Goal: Information Seeking & Learning: Find specific fact

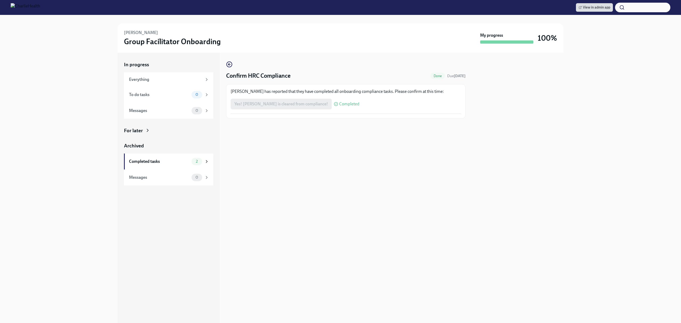
click at [332, 182] on div "Confirm HRC Compliance Done Due in 4 days Samantha Crandall has reported that t…" at bounding box center [346, 188] width 240 height 270
click at [581, 7] on icon at bounding box center [580, 7] width 3 height 3
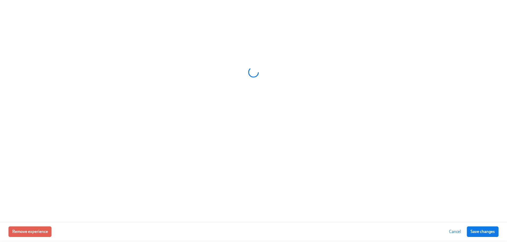
scroll to position [0, 7484]
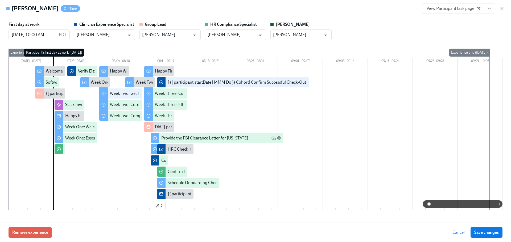
type input "[PERSON_NAME]"
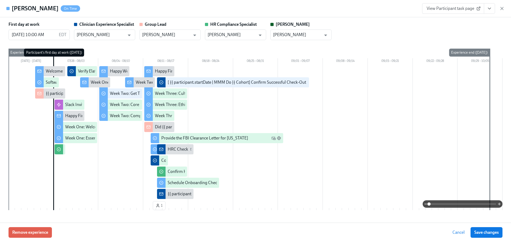
type input "[PERSON_NAME]"
click at [501, 9] on icon "button" at bounding box center [501, 8] width 5 height 5
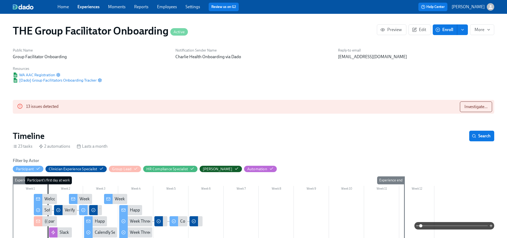
click at [165, 8] on link "Employees" at bounding box center [167, 6] width 20 height 5
click at [165, 6] on link "Employees" at bounding box center [167, 6] width 20 height 5
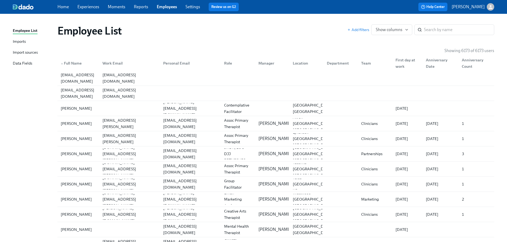
click at [324, 25] on div "Employee List" at bounding box center [202, 30] width 290 height 13
click at [448, 26] on input "search" at bounding box center [459, 29] width 70 height 11
click at [449, 27] on input "c" at bounding box center [459, 29] width 70 height 11
click at [485, 30] on input "c" at bounding box center [459, 29] width 70 height 11
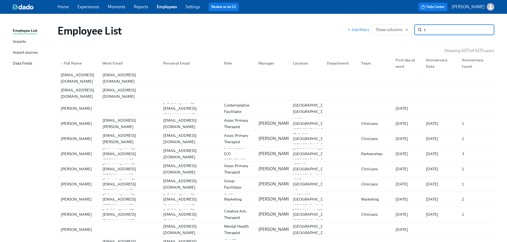
click at [479, 29] on input "c" at bounding box center [459, 29] width 70 height 11
click at [187, 33] on div "Employee List" at bounding box center [202, 30] width 290 height 13
click at [159, 2] on div "Home Experiences Moments Reports Employees Settings Review us on G2 Help Center…" at bounding box center [253, 7] width 507 height 14
click at [166, 6] on link "Employees" at bounding box center [167, 6] width 20 height 5
click at [426, 31] on input "c" at bounding box center [459, 29] width 70 height 11
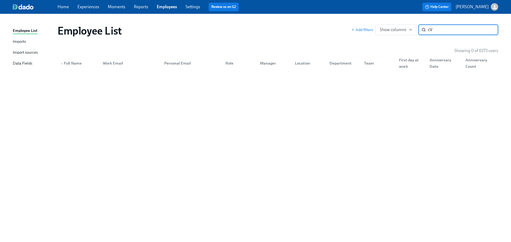
type input "c"
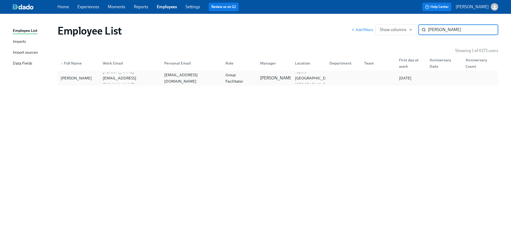
type input "[PERSON_NAME]"
click at [376, 72] on div "[PERSON_NAME] [PERSON_NAME][EMAIL_ADDRESS][DOMAIN_NAME] [EMAIL_ADDRESS][DOMAIN_…" at bounding box center [277, 78] width 441 height 15
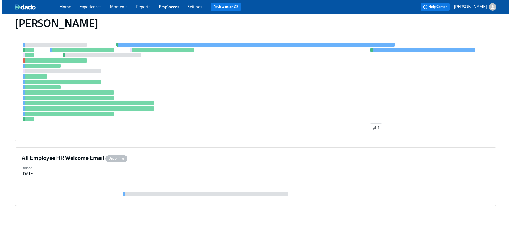
scroll to position [112, 0]
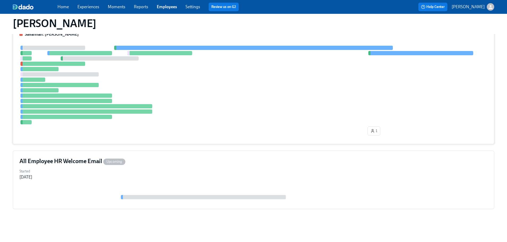
click at [167, 121] on div at bounding box center [253, 85] width 468 height 79
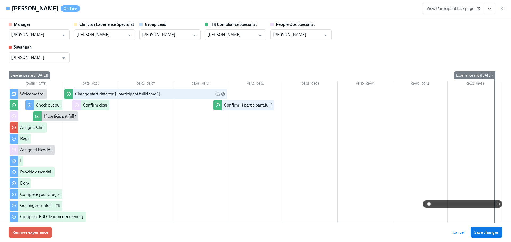
scroll to position [1047, 0]
